Goal: Task Accomplishment & Management: Use online tool/utility

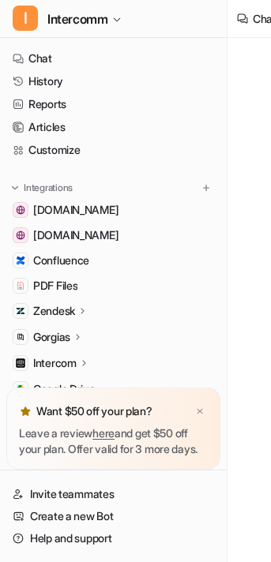
scroll to position [39, 0]
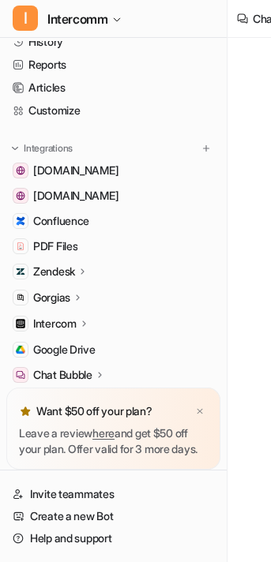
click at [81, 299] on icon at bounding box center [78, 297] width 11 height 12
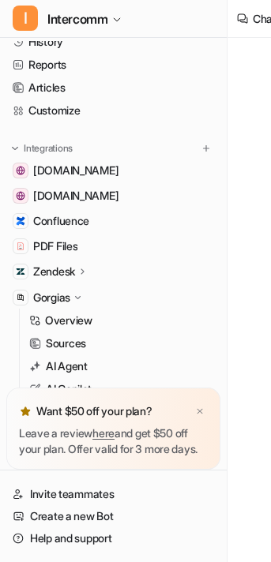
type textarea "**********"
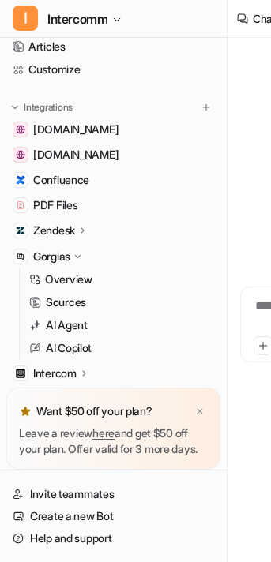
scroll to position [134, 0]
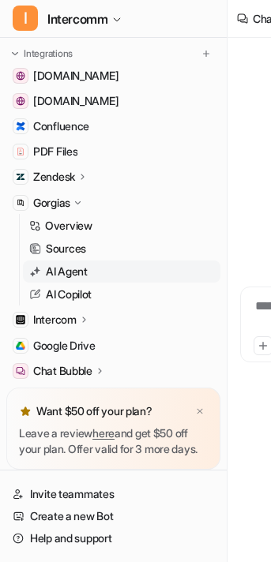
click at [74, 272] on p "AI Agent" at bounding box center [67, 272] width 42 height 16
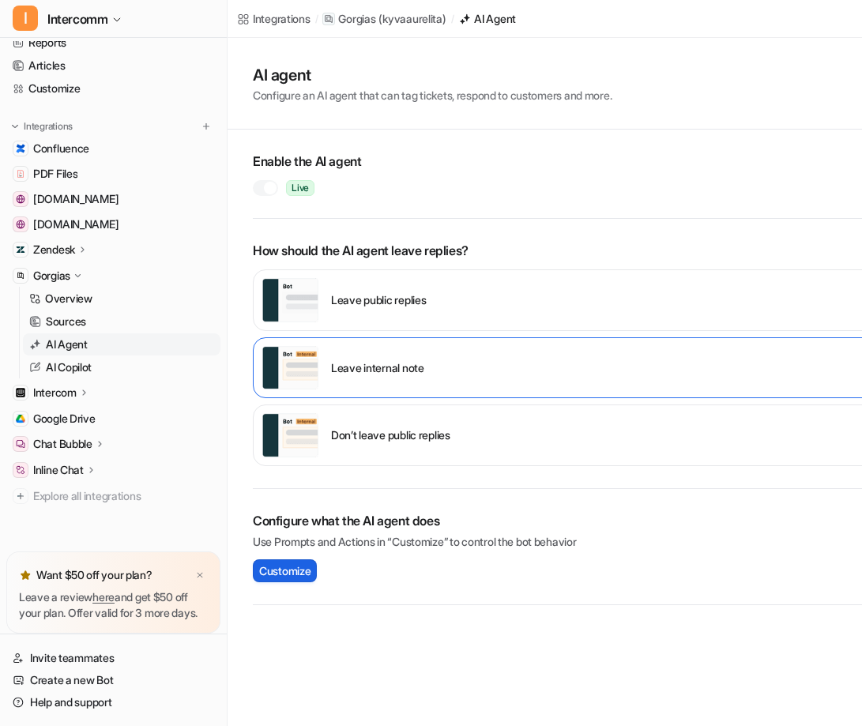
click at [270, 561] on span "Customize" at bounding box center [284, 570] width 51 height 17
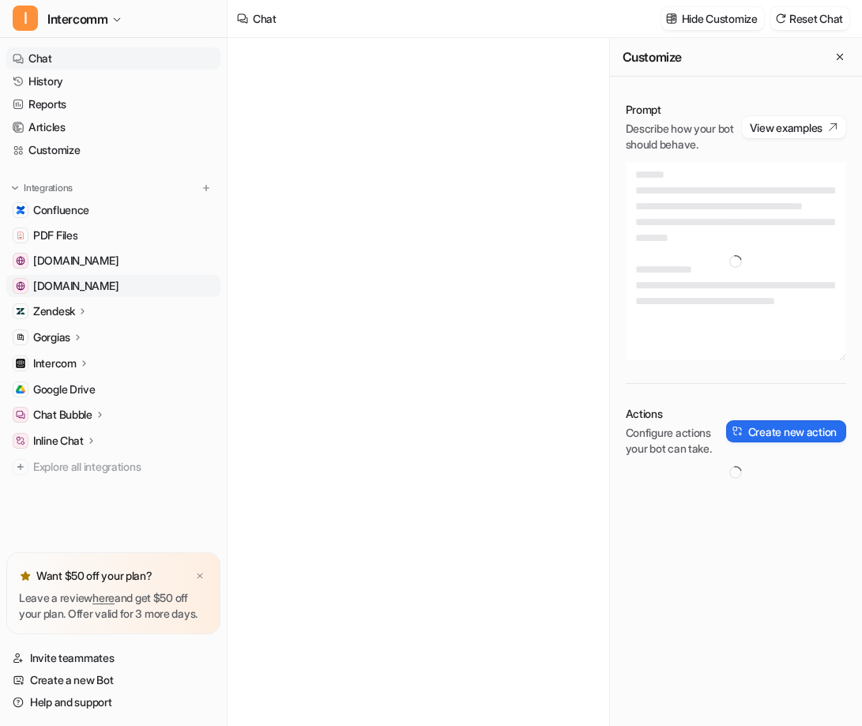
type textarea "**********"
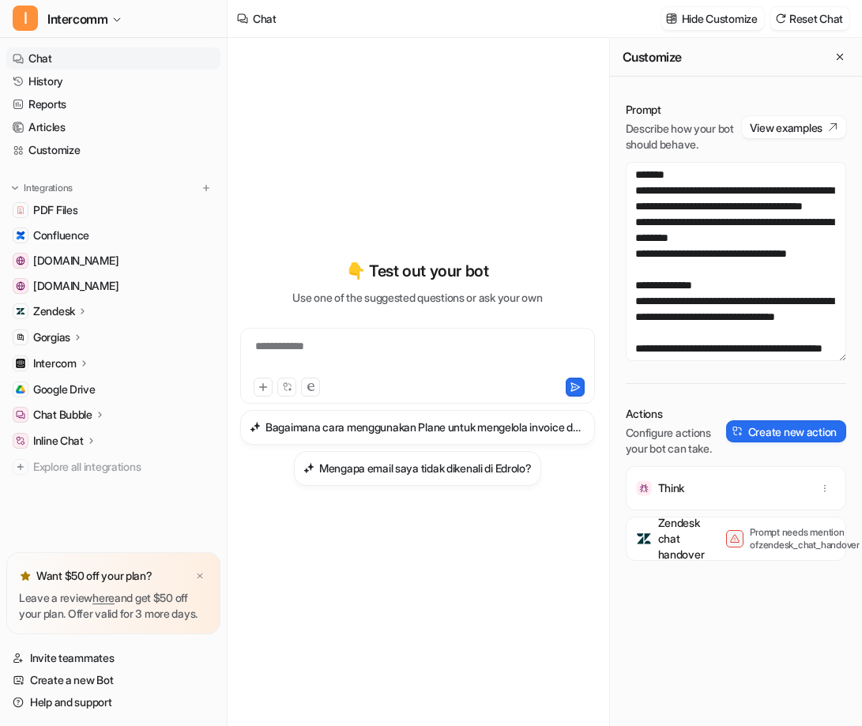
click at [97, 335] on div "Gorgias" at bounding box center [113, 337] width 214 height 22
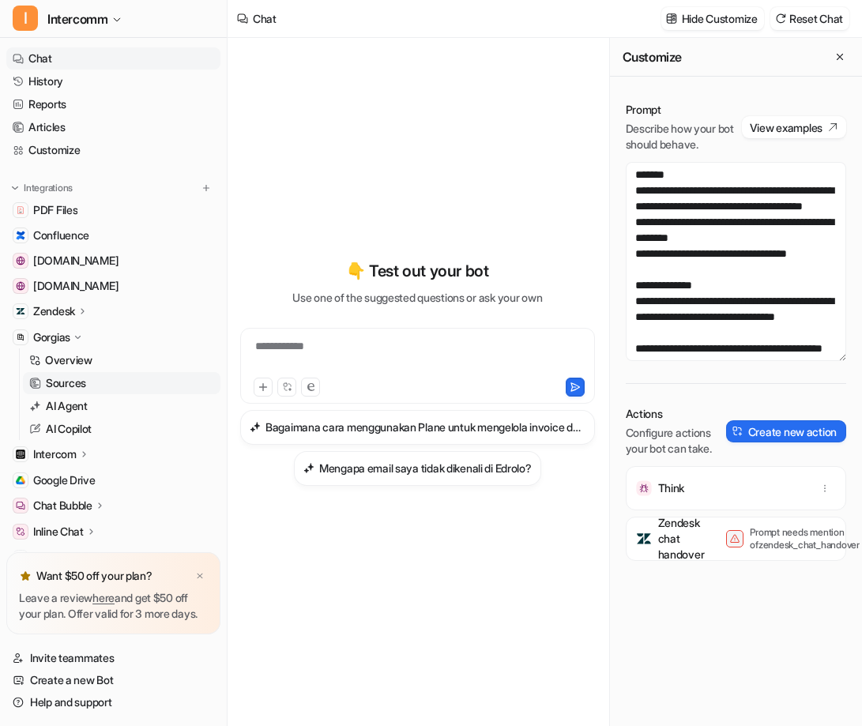
click at [78, 379] on p "Sources" at bounding box center [66, 383] width 40 height 16
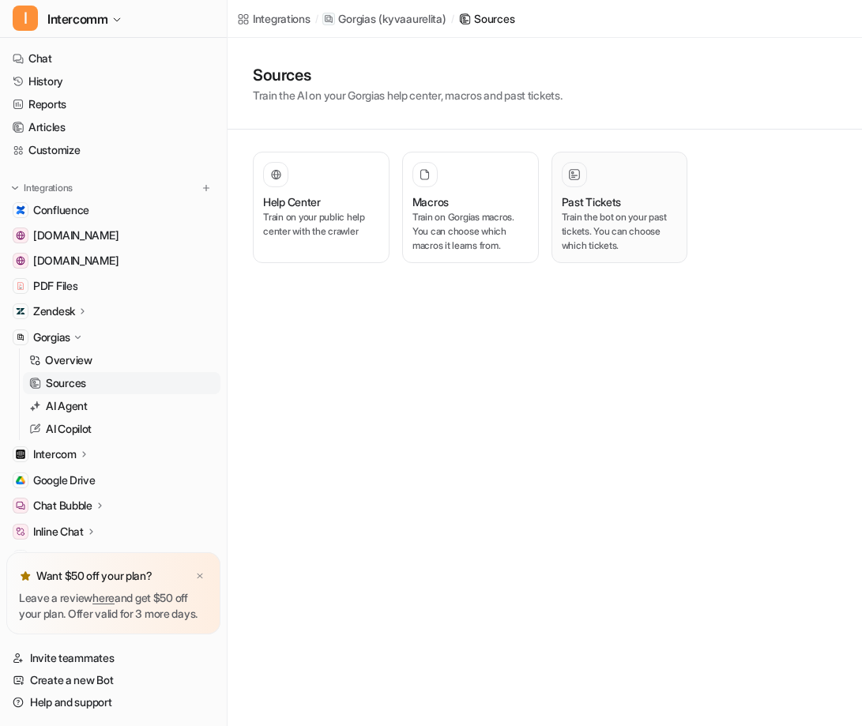
click at [580, 193] on h3 "Past Tickets" at bounding box center [591, 201] width 60 height 17
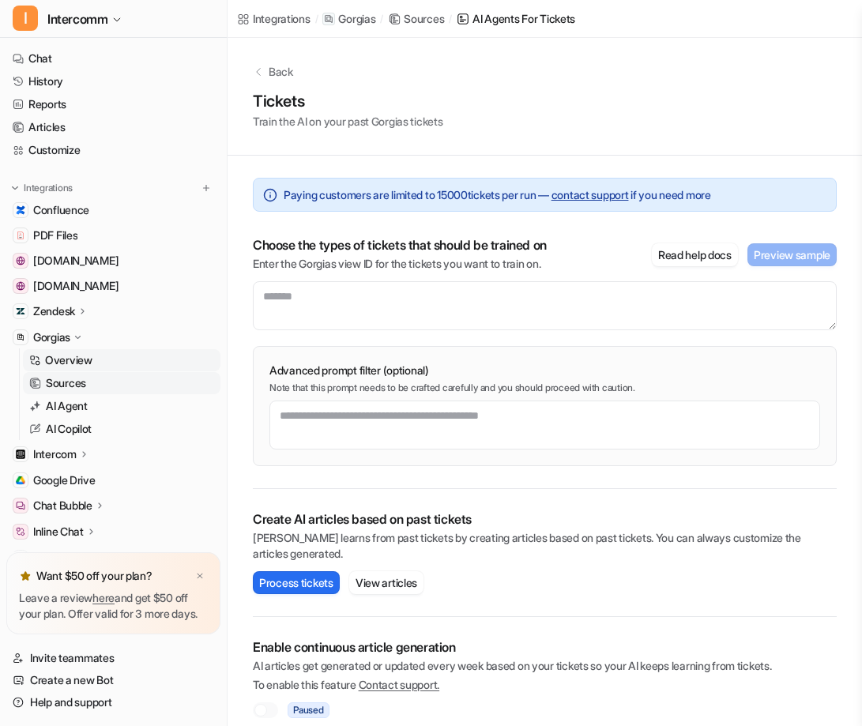
click at [115, 361] on link "Overview" at bounding box center [121, 360] width 197 height 22
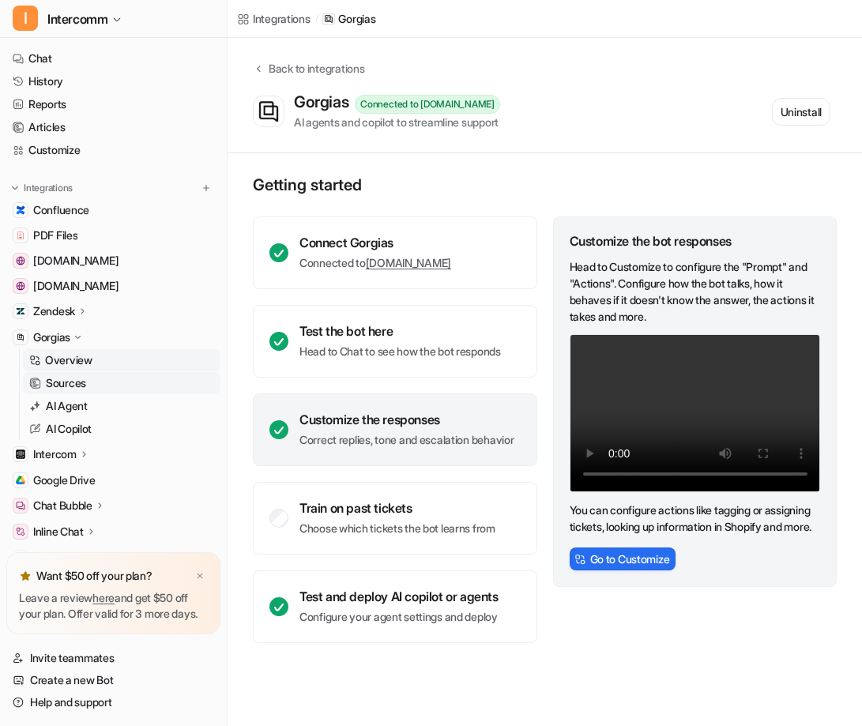
click at [123, 384] on link "Sources" at bounding box center [121, 383] width 197 height 22
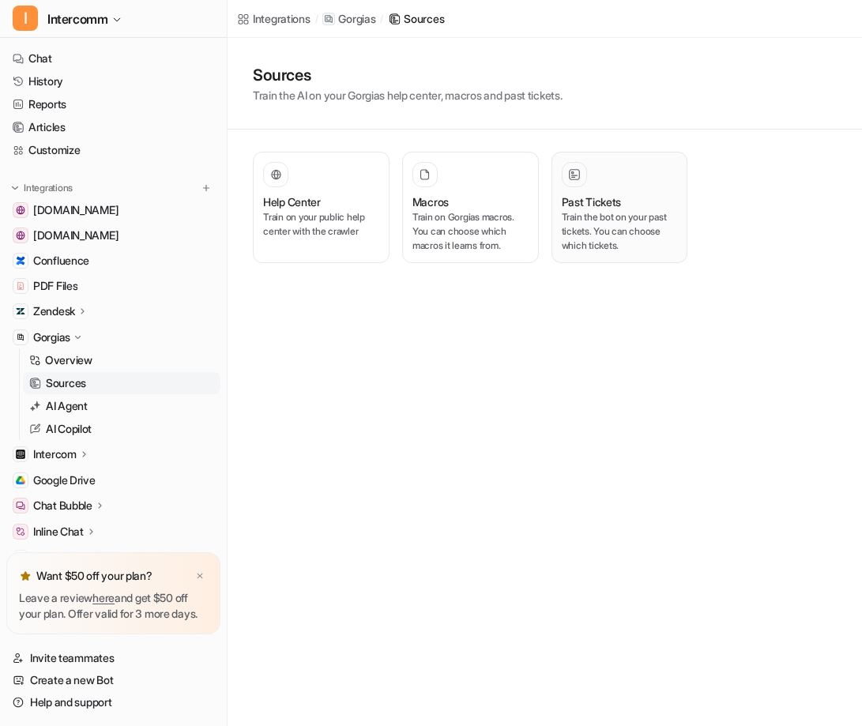
click at [610, 173] on div at bounding box center [619, 174] width 116 height 25
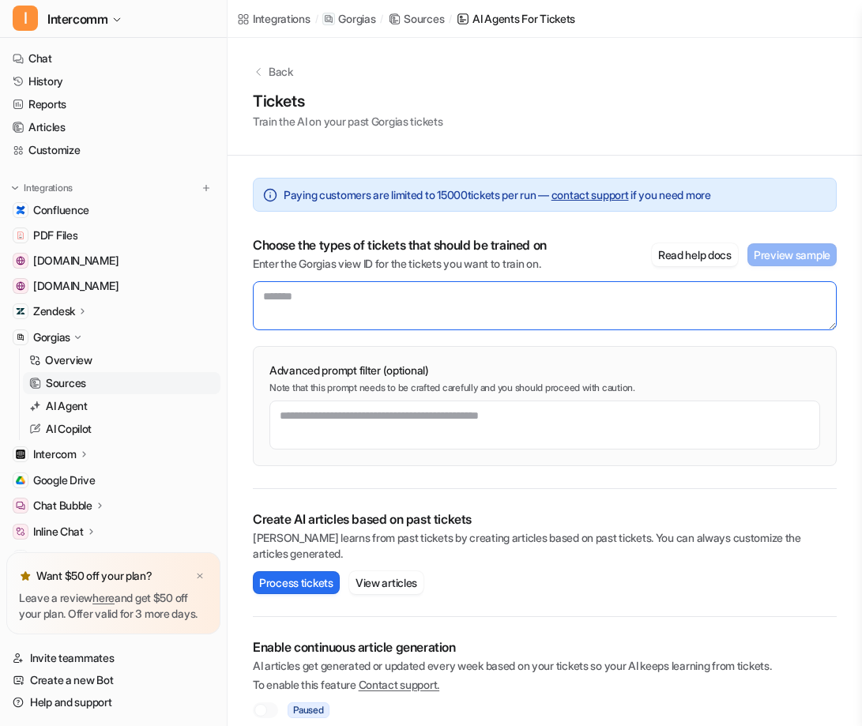
click at [572, 302] on textarea at bounding box center [545, 305] width 584 height 49
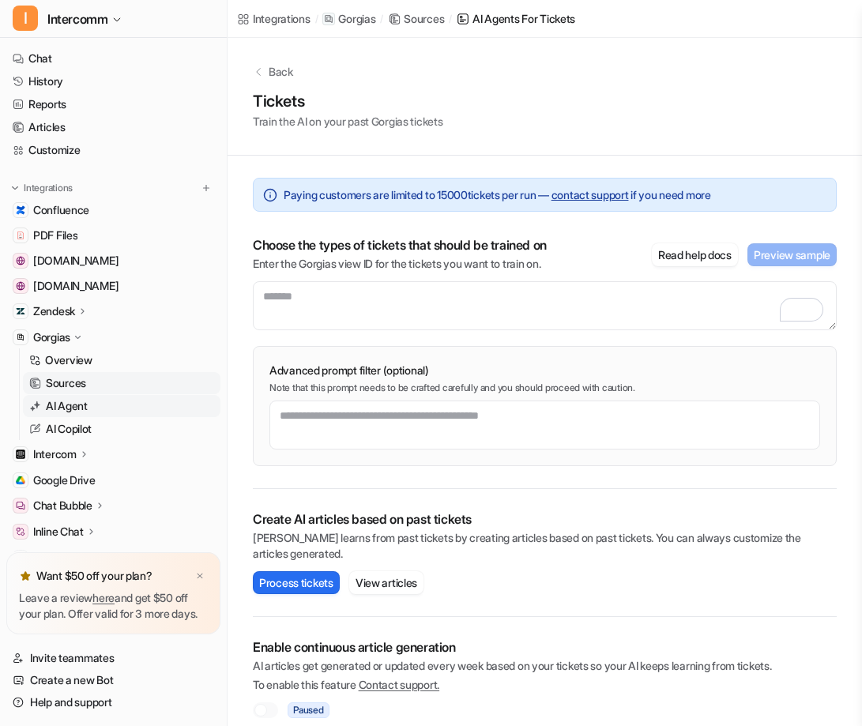
click at [92, 402] on link "AI Agent" at bounding box center [121, 406] width 197 height 22
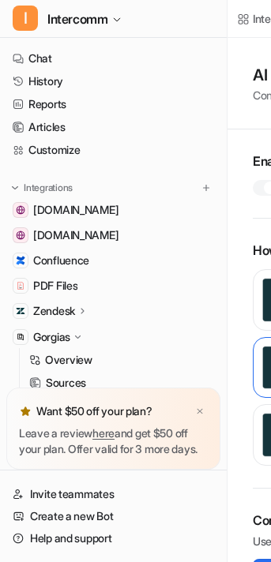
click at [85, 317] on div "Zendesk" at bounding box center [60, 311] width 55 height 16
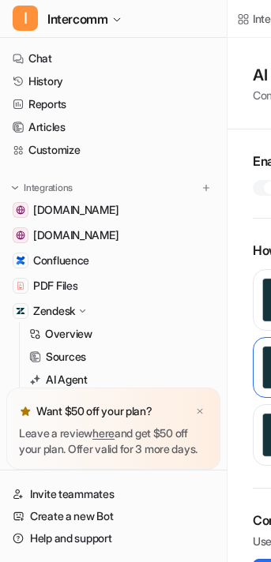
click at [85, 316] on icon at bounding box center [83, 311] width 12 height 11
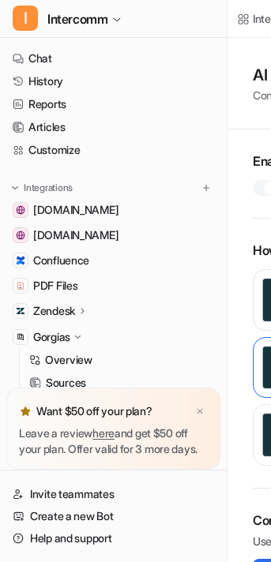
click at [85, 316] on icon at bounding box center [82, 311] width 11 height 12
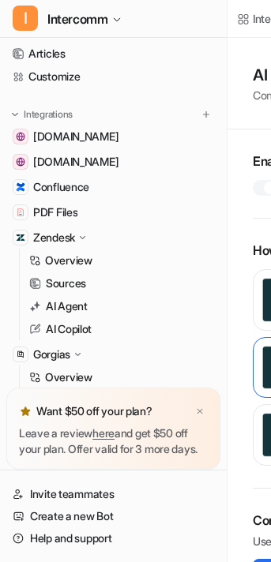
scroll to position [76, 0]
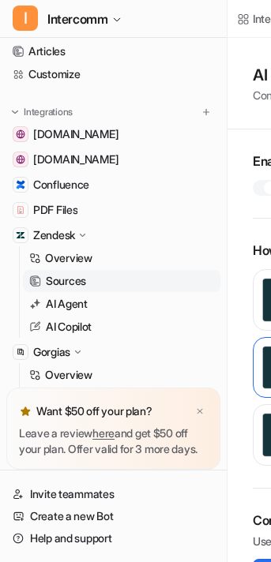
click at [63, 286] on p "Sources" at bounding box center [66, 281] width 40 height 16
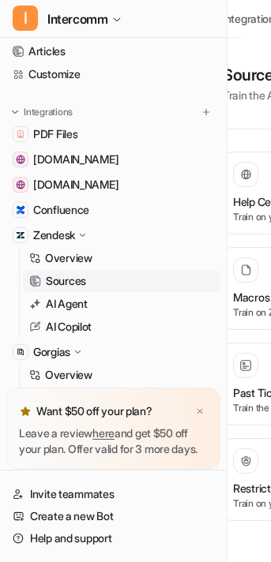
scroll to position [0, 28]
click at [141, 82] on link "Customize" at bounding box center [113, 74] width 214 height 22
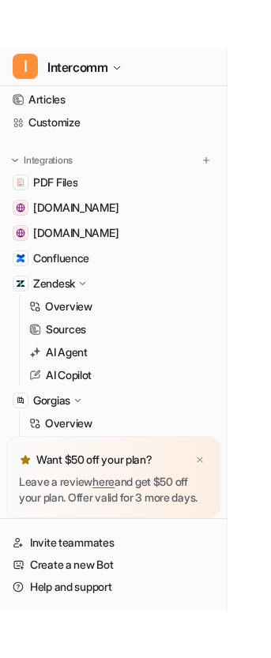
scroll to position [0, 204]
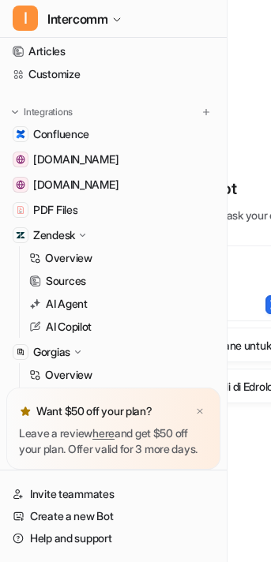
click at [255, 136] on div "**********" at bounding box center [165, 290] width 258 height 393
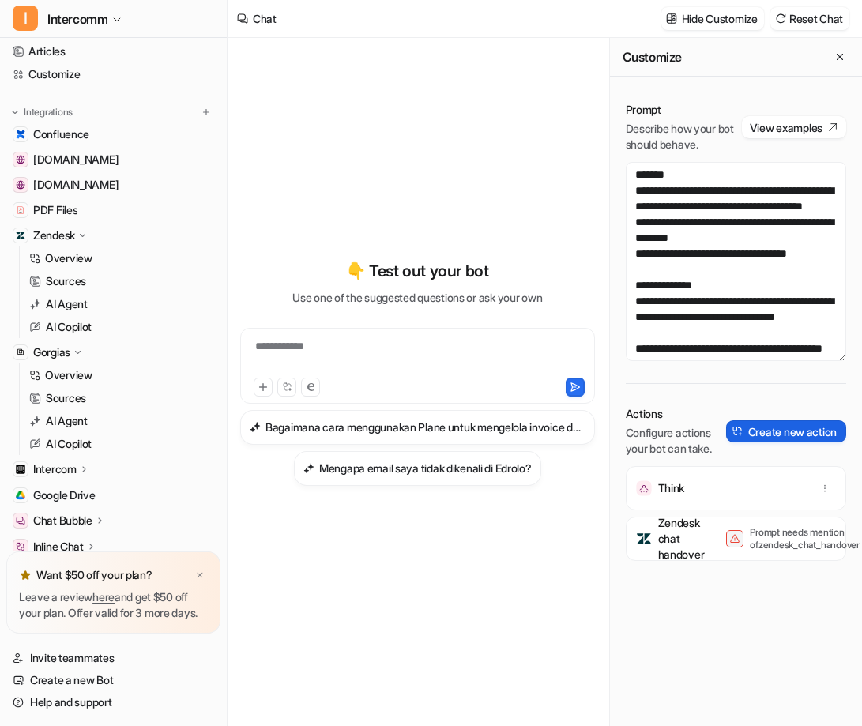
click at [779, 429] on button "Create new action" at bounding box center [786, 431] width 120 height 22
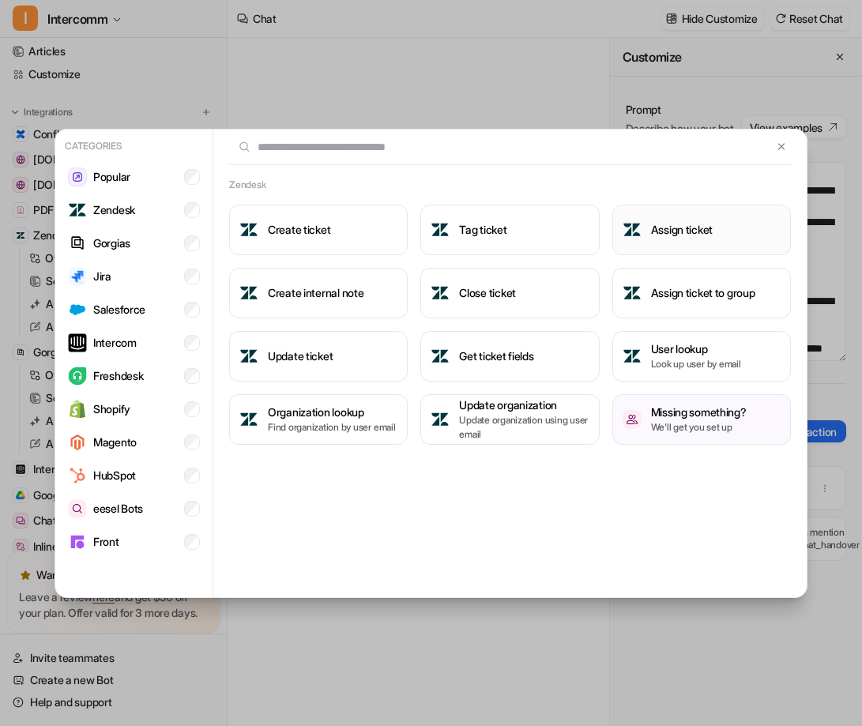
click at [659, 235] on h3 "Assign ticket" at bounding box center [682, 229] width 62 height 17
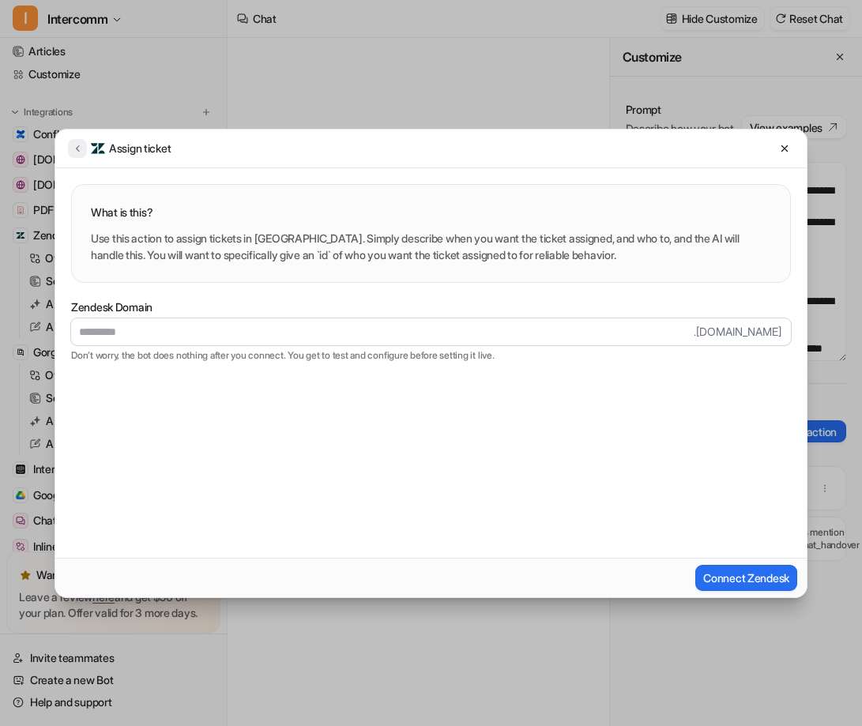
click at [74, 142] on icon at bounding box center [77, 148] width 11 height 12
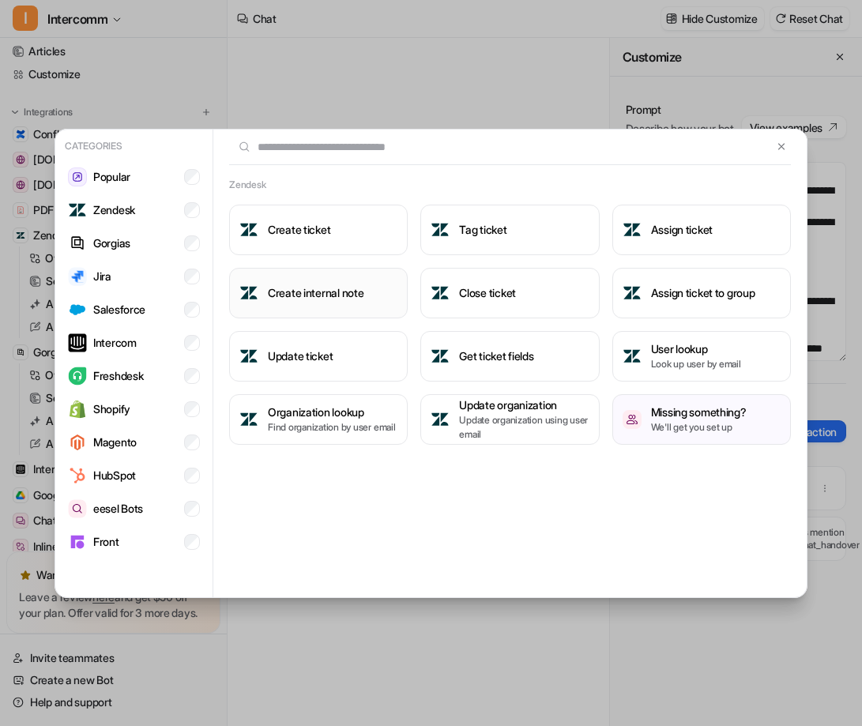
click at [315, 301] on button "Create internal note" at bounding box center [318, 293] width 178 height 51
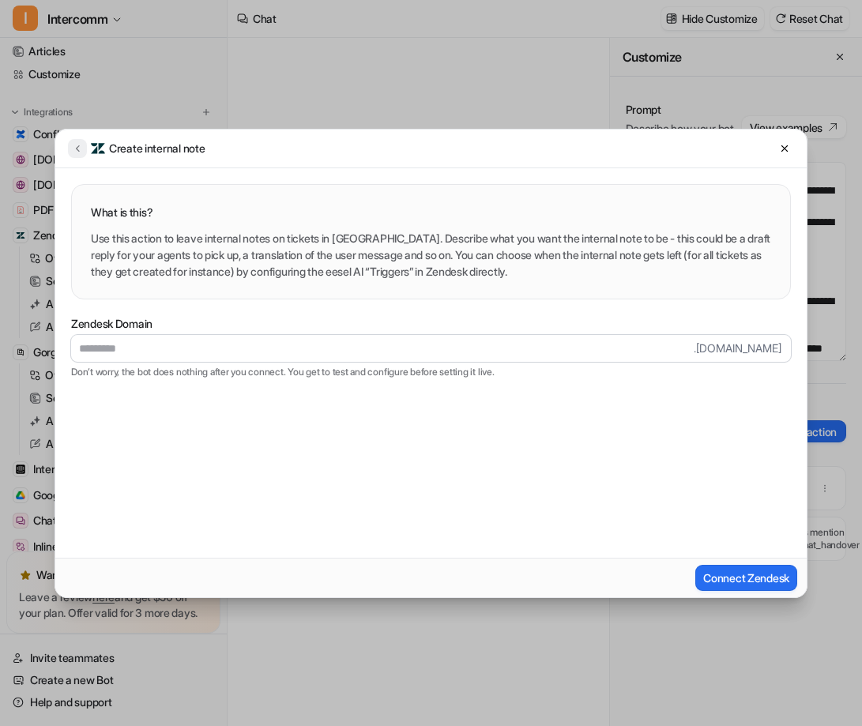
click at [72, 156] on button at bounding box center [77, 148] width 19 height 19
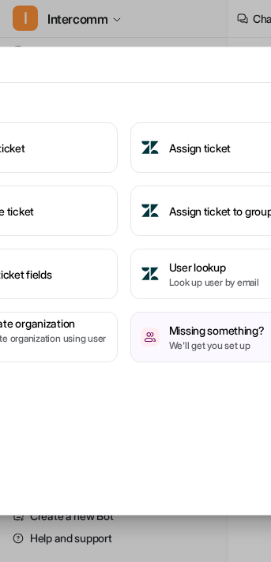
scroll to position [0, 448]
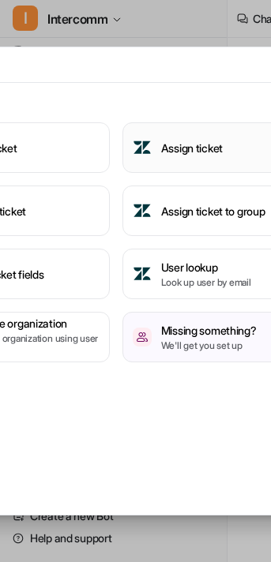
click at [210, 159] on button "Assign ticket" at bounding box center [211, 147] width 178 height 51
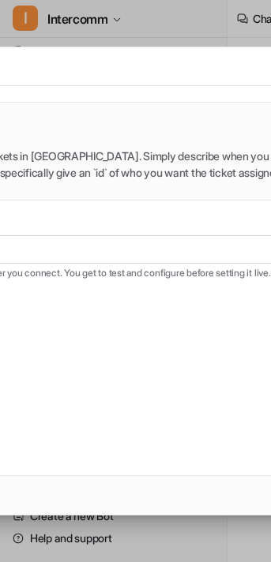
scroll to position [0, 0]
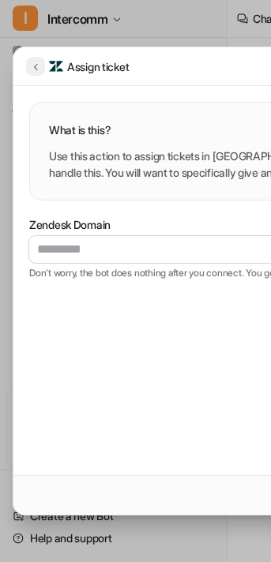
click at [35, 62] on icon at bounding box center [35, 67] width 11 height 12
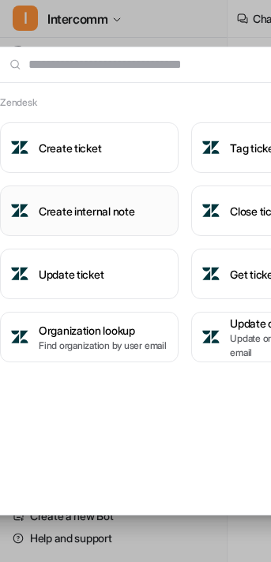
click at [76, 223] on button "Create internal note" at bounding box center [89, 211] width 178 height 51
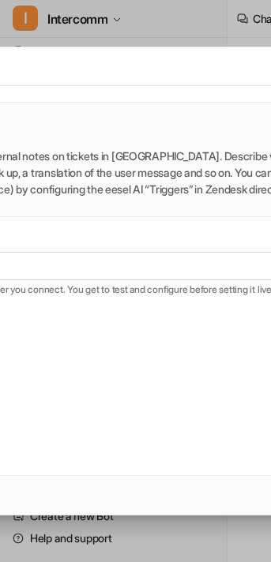
scroll to position [0, 0]
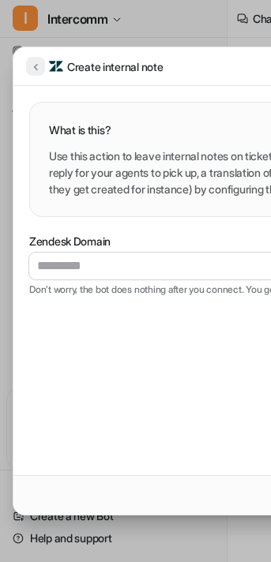
click at [38, 74] on button at bounding box center [35, 66] width 19 height 19
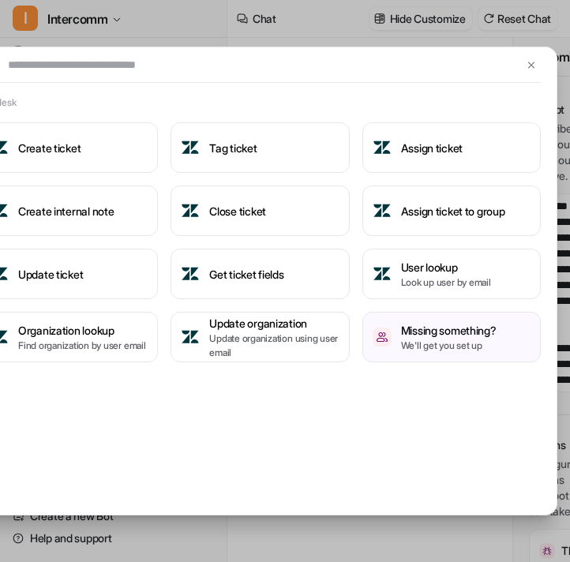
scroll to position [0, 208]
